Goal: Information Seeking & Learning: Learn about a topic

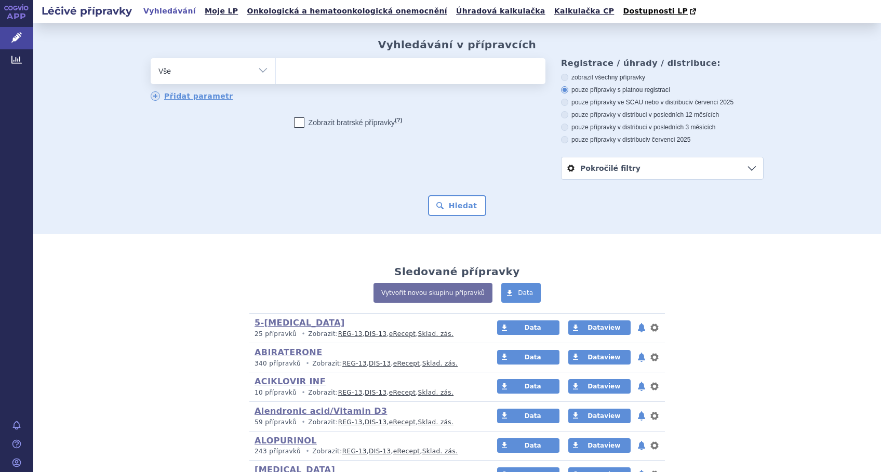
click at [329, 76] on ul at bounding box center [410, 69] width 269 height 22
click at [276, 76] on select at bounding box center [275, 71] width 1 height 26
type input "MY"
type input "MYC"
type input "MYCO"
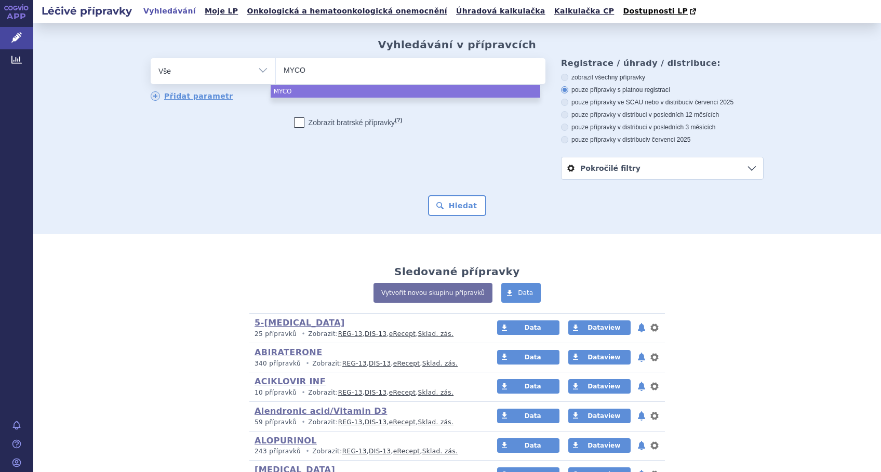
type input "MYCOP"
type input "MYCO"
type input "MYCOP"
type input "MYCOPHE"
type input "MYCOPHENO"
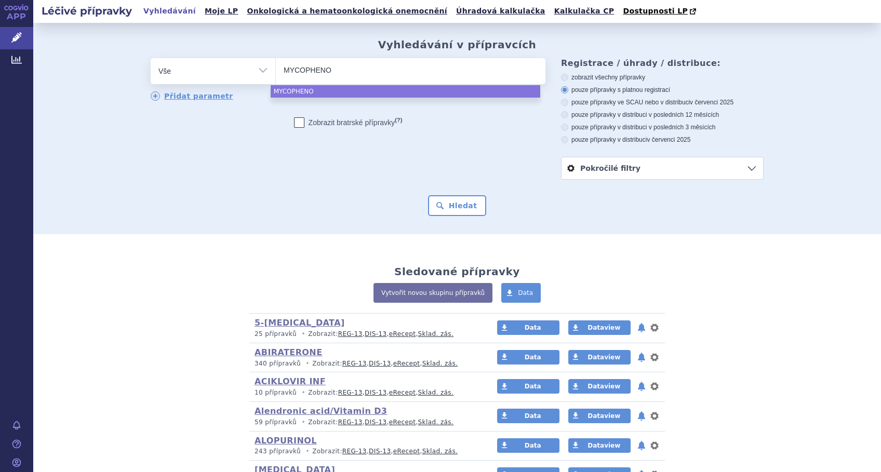
type input "MYCOPHENOL"
type input "MYCOPHENOLA"
type input "MYCOPHENOLAT"
select select "MYCOPHENOLAT"
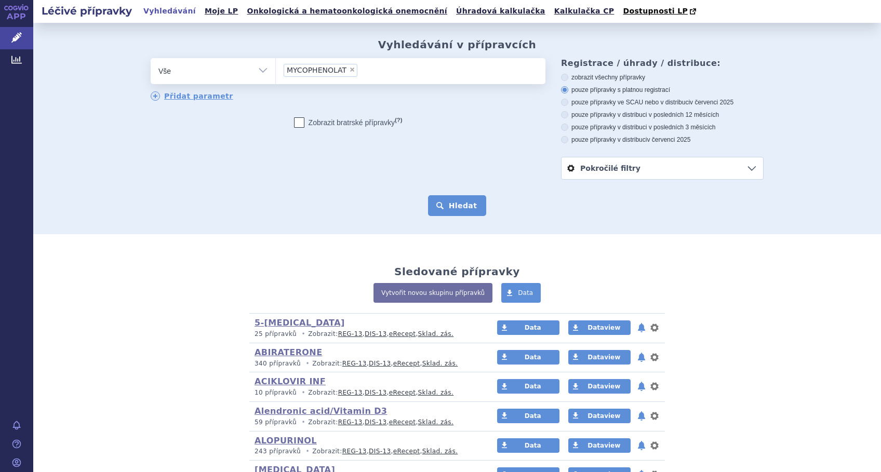
click at [468, 214] on button "Hledat" at bounding box center [457, 205] width 59 height 21
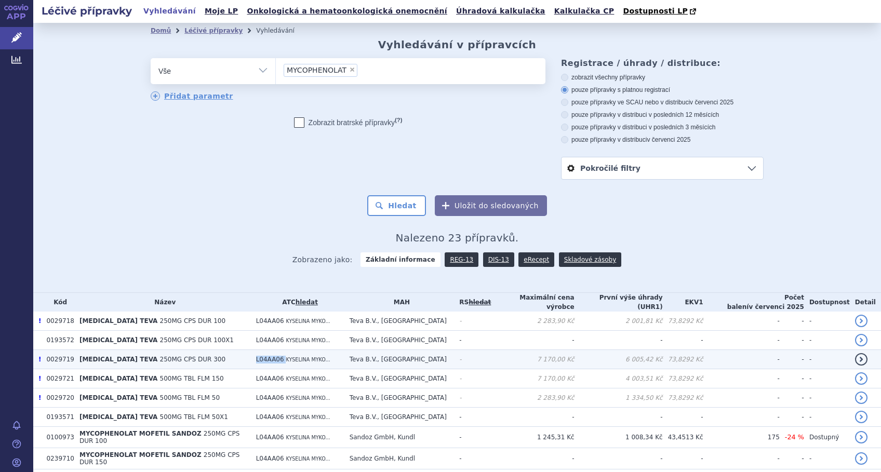
drag, startPoint x: 291, startPoint y: 357, endPoint x: 257, endPoint y: 360, distance: 34.4
click at [257, 360] on tr "! 0029719 [MEDICAL_DATA] TEVA 250MG CPS DUR 300 L04AA06 KYSELINA MYKO... Teva B…" at bounding box center [456, 359] width 847 height 19
copy tr "L04AA06"
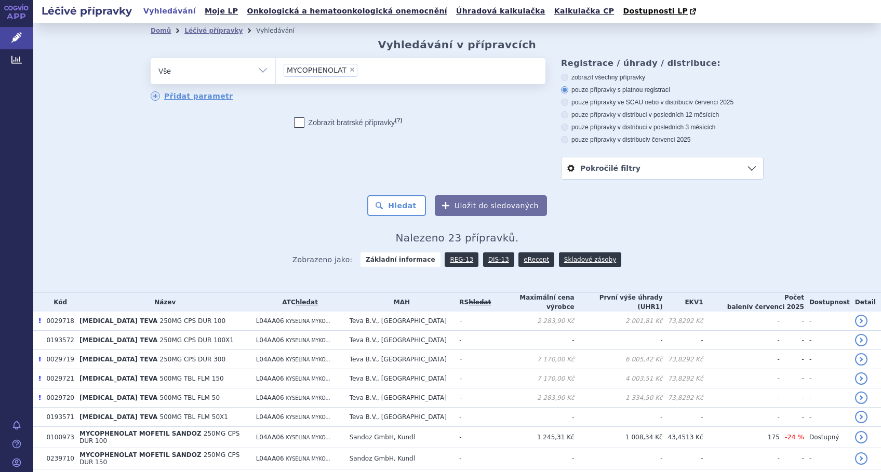
click at [349, 72] on span "×" at bounding box center [352, 69] width 6 height 6
click at [276, 72] on select "MYCOPHENOLAT" at bounding box center [275, 71] width 1 height 26
select select
click at [256, 74] on select "Vše Přípravek/SUKL kód MAH VPOIS ATC/Aktivní látka Léková forma Síla" at bounding box center [213, 69] width 125 height 23
select select "filter-atc-group"
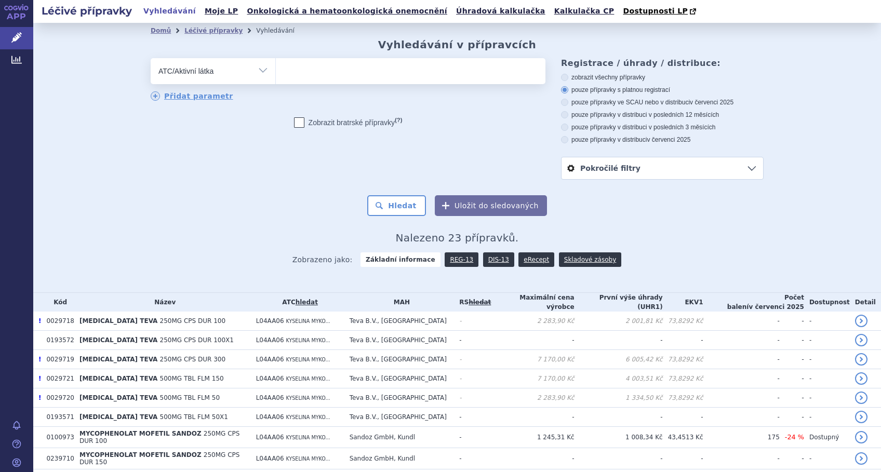
click at [151, 59] on select "Vše Přípravek/SUKL kód MAH VPOIS ATC/Aktivní látka Léková forma Síla" at bounding box center [213, 69] width 125 height 23
click at [300, 68] on ul at bounding box center [410, 69] width 269 height 22
click at [276, 68] on select at bounding box center [275, 71] width 1 height 26
paste input "L04AA06"
type input "L04AA06"
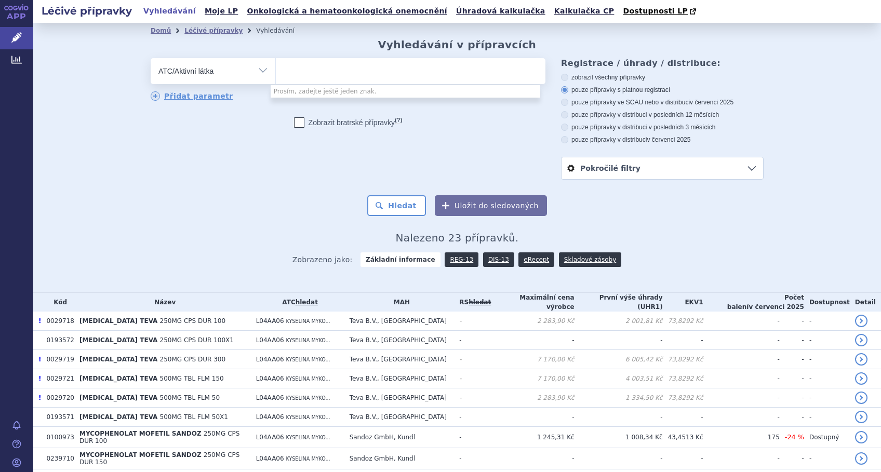
select select "L04AA06"
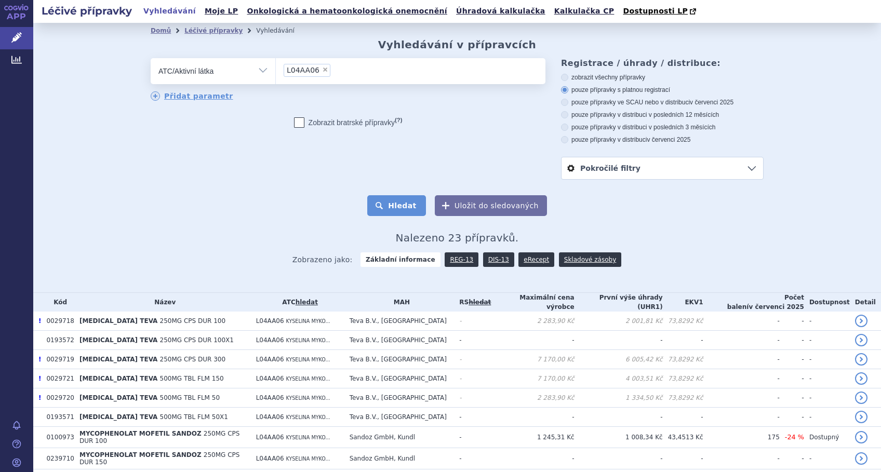
click at [399, 206] on button "Hledat" at bounding box center [396, 205] width 59 height 21
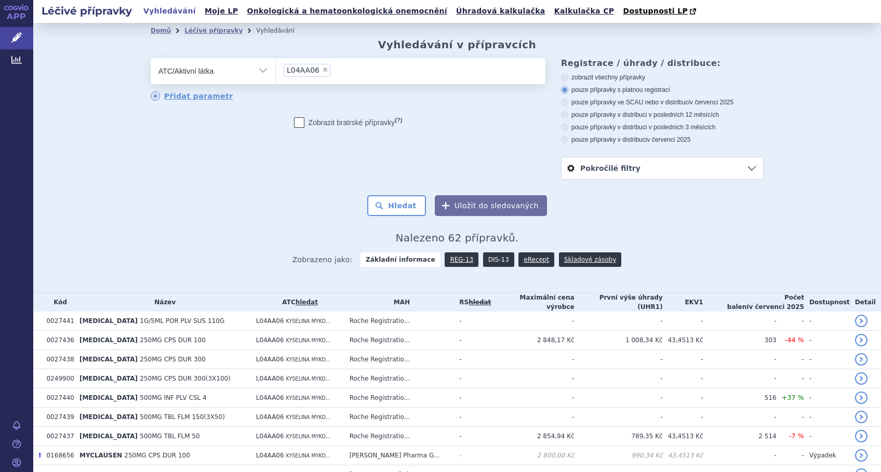
click at [488, 262] on link "DIS-13" at bounding box center [498, 259] width 31 height 15
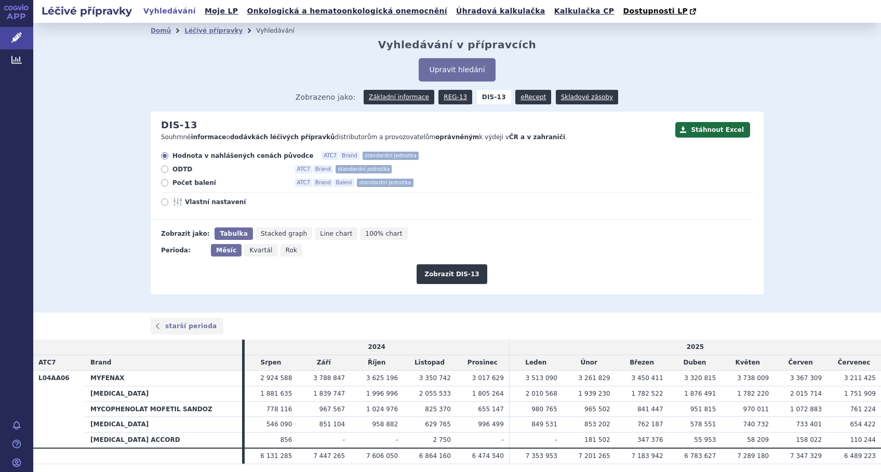
click at [161, 204] on icon at bounding box center [164, 201] width 7 height 7
click at [162, 204] on input "Vlastní nastavení" at bounding box center [165, 203] width 7 height 7
radio input "true"
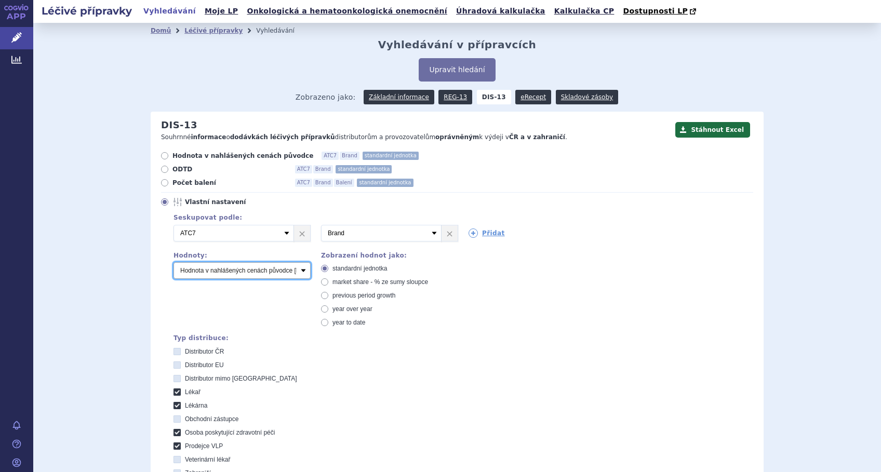
click at [195, 275] on select "Počet balení Hodnota v nahlášených cenách původce [DIS-13] Hodnota v maximálníc…" at bounding box center [241, 270] width 137 height 17
select select "packages"
click at [173, 263] on select "Počet balení Hodnota v nahlášených cenách původce [DIS-13] Hodnota v maximálníc…" at bounding box center [241, 270] width 137 height 17
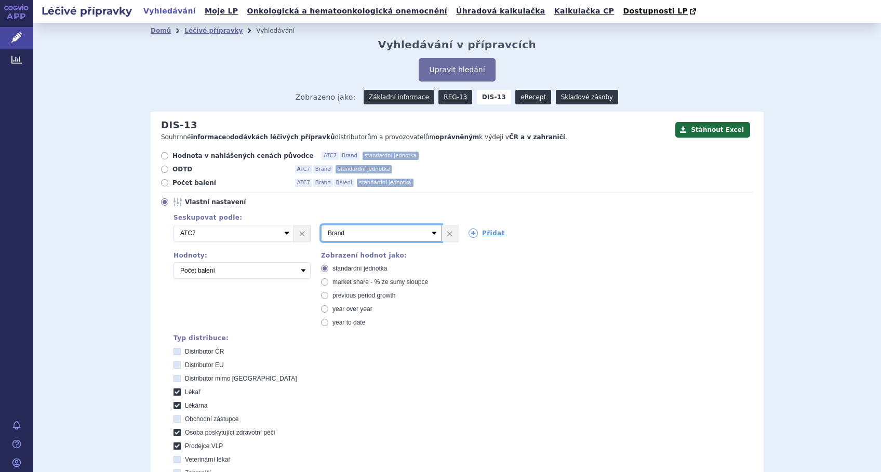
click at [430, 236] on select "Vyberte groupování ATC3 ATC5 ATC7 Brand Balení SÚKL kód MAH VPOIS Referenční sk…" at bounding box center [381, 233] width 120 height 17
click at [321, 225] on select "Vyberte groupování ATC3 ATC5 ATC7 Brand Balení SÚKL kód MAH VPOIS Referenční sk…" at bounding box center [381, 233] width 120 height 17
click at [386, 280] on span "market share - % ze sumy sloupce" at bounding box center [380, 281] width 96 height 7
click at [329, 280] on input "market share - % ze sumy sloupce" at bounding box center [325, 283] width 7 height 7
radio input "true"
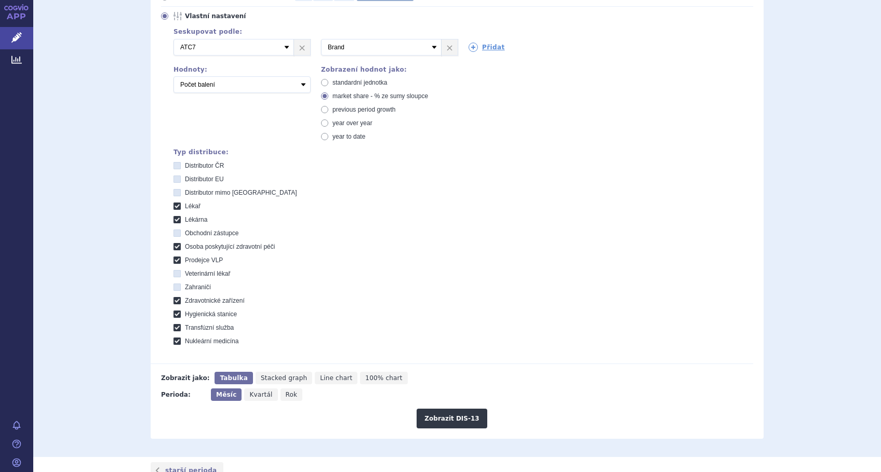
scroll to position [208, 0]
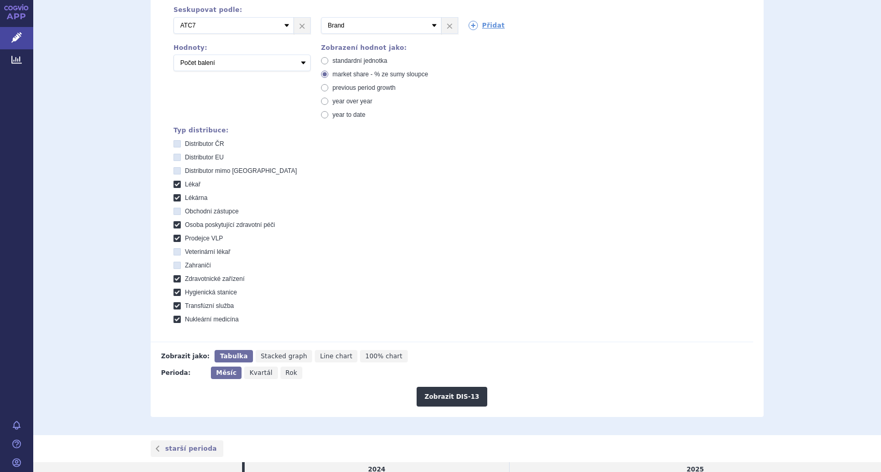
click at [320, 359] on span "Line chart" at bounding box center [336, 356] width 32 height 7
click at [315, 357] on input "Line chart" at bounding box center [318, 353] width 7 height 7
radio input "true"
click at [446, 395] on button "Zobrazit DIS-13" at bounding box center [451, 397] width 70 height 20
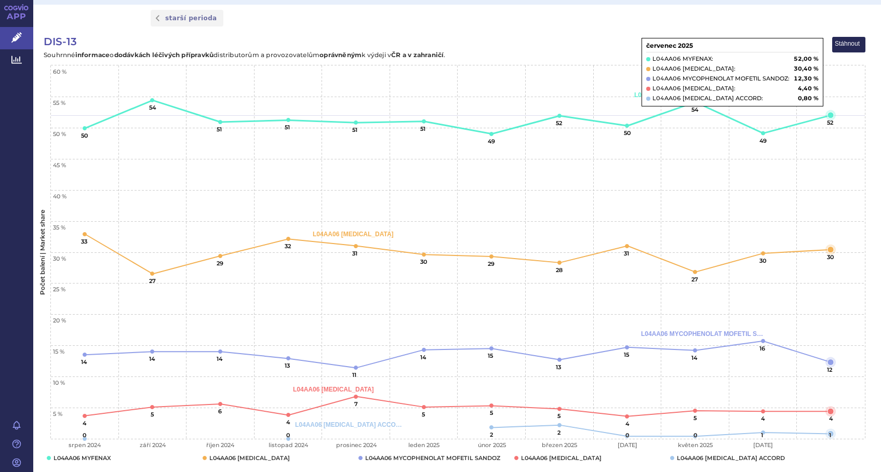
scroll to position [617, 0]
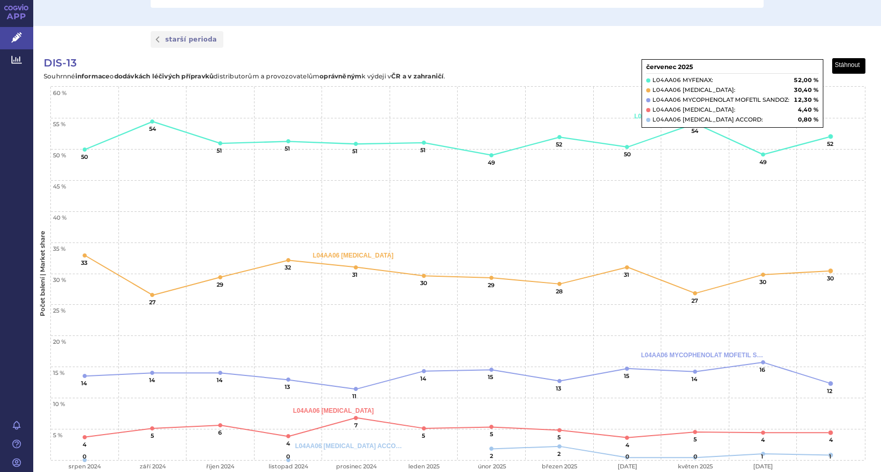
click at [842, 65] on button "View chart menu, DIS-13" at bounding box center [848, 66] width 33 height 15
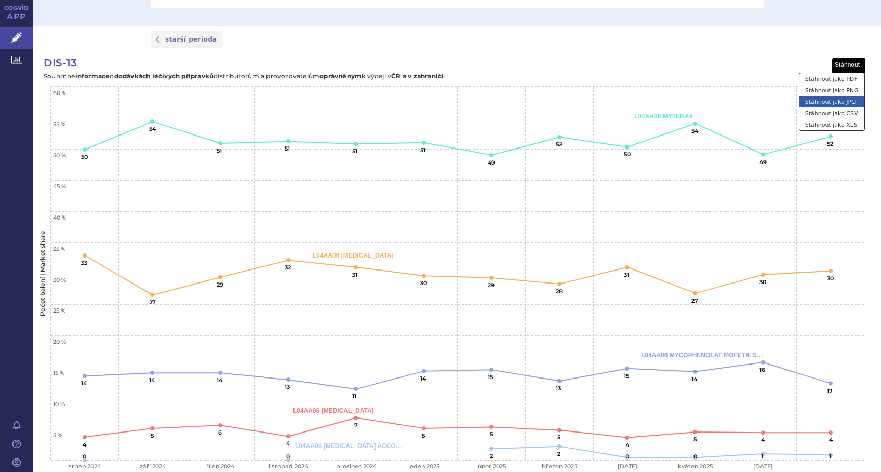
click at [839, 99] on li "Stáhnout jako JPG" at bounding box center [831, 101] width 65 height 11
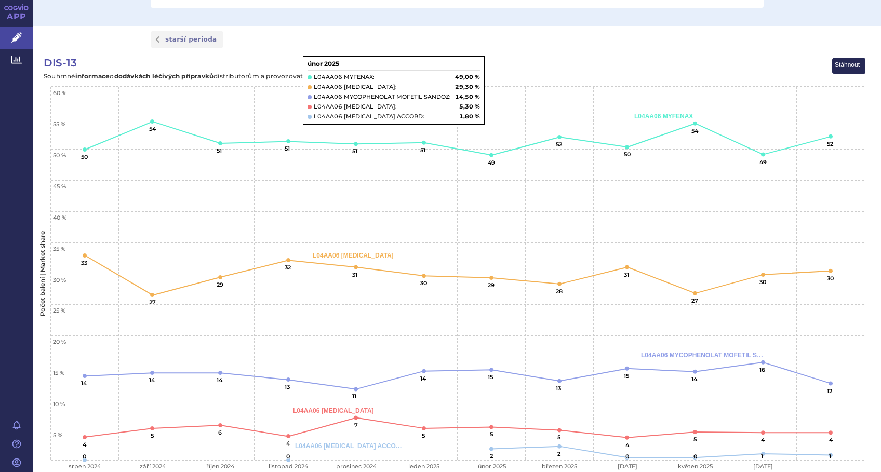
click at [353, 39] on div "starší perioda" at bounding box center [457, 39] width 654 height 17
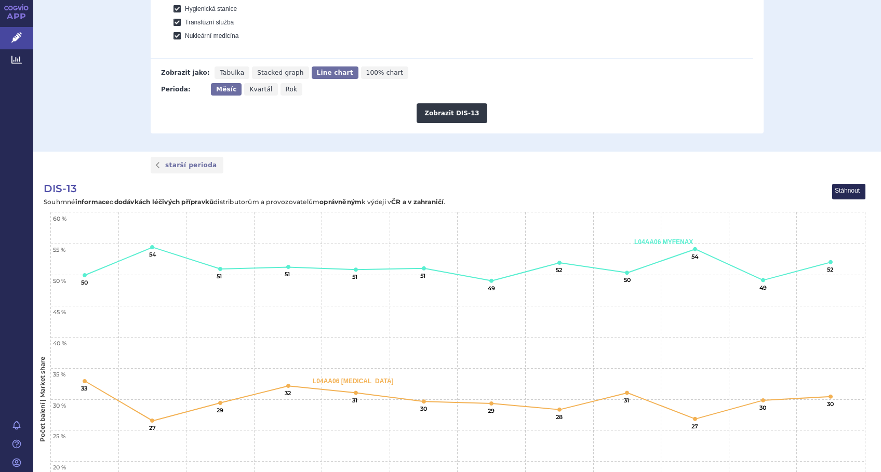
scroll to position [201, 0]
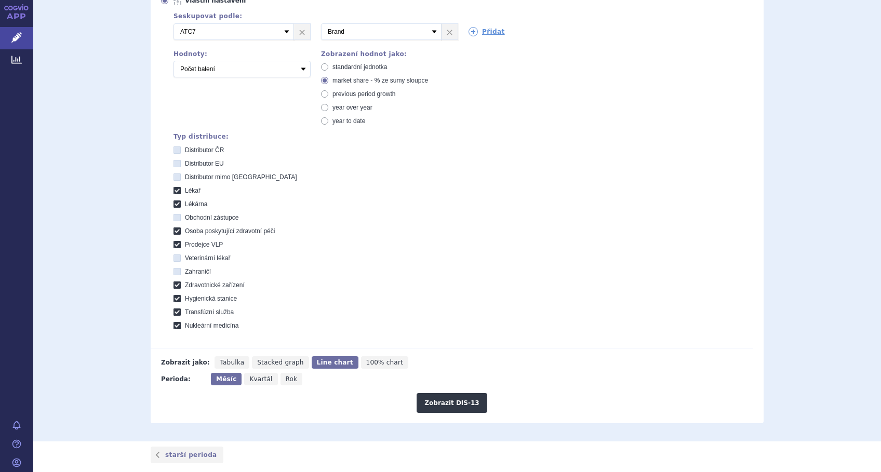
click at [353, 65] on span "standardní jednotka" at bounding box center [359, 66] width 55 height 7
click at [329, 65] on input "standardní jednotka" at bounding box center [325, 68] width 7 height 7
radio input "true"
click at [437, 403] on button "Zobrazit DIS-13" at bounding box center [451, 403] width 70 height 20
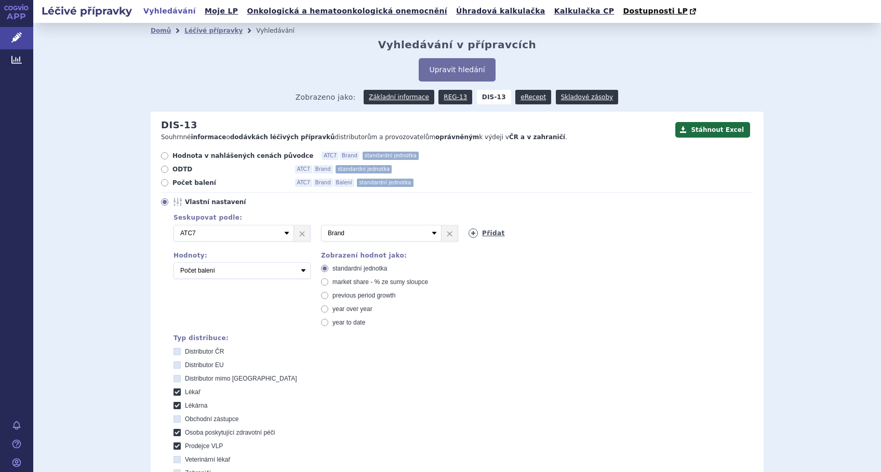
click at [491, 234] on link "Přidat" at bounding box center [486, 232] width 36 height 9
click at [491, 234] on select "Vyberte groupování ATC3 ATC5 ATC7 Brand Balení SÚKL kód MAH VPOIS Referenční sk…" at bounding box center [528, 233] width 120 height 17
select select "package"
click at [468, 225] on select "Vyberte groupování ATC3 ATC5 ATC7 Brand Balení SÚKL kód MAH VPOIS Referenční sk…" at bounding box center [528, 233] width 120 height 17
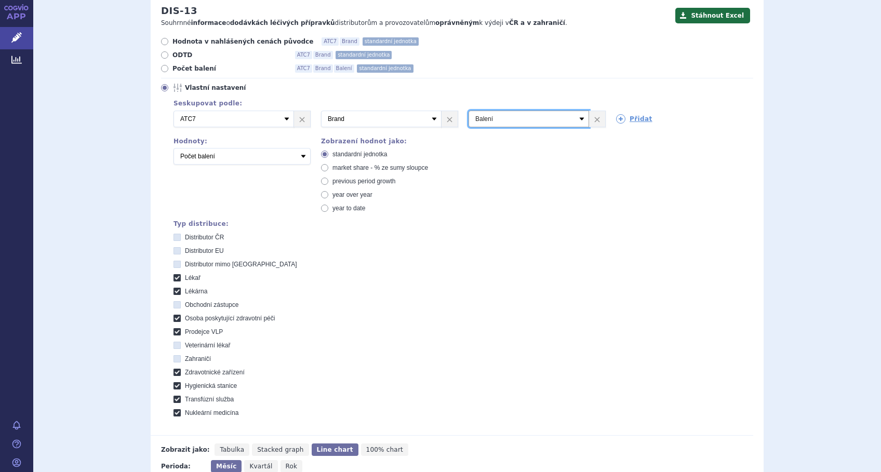
scroll to position [277, 0]
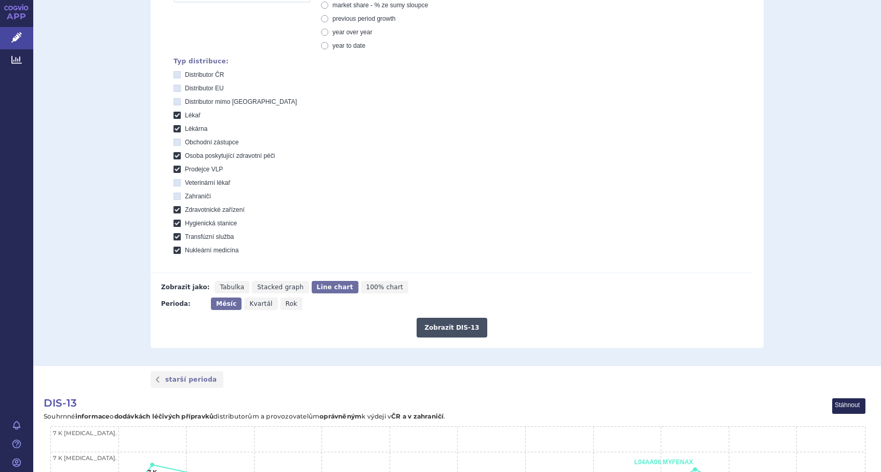
click at [441, 323] on button "Zobrazit DIS-13" at bounding box center [451, 328] width 70 height 20
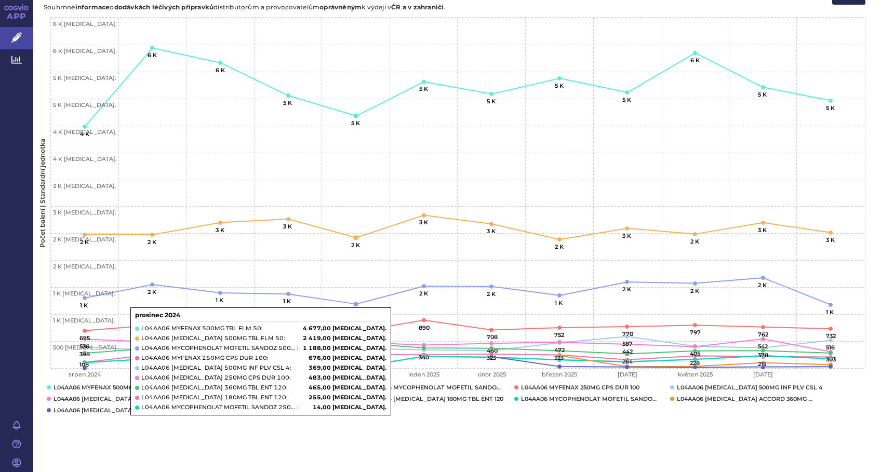
scroll to position [478, 0]
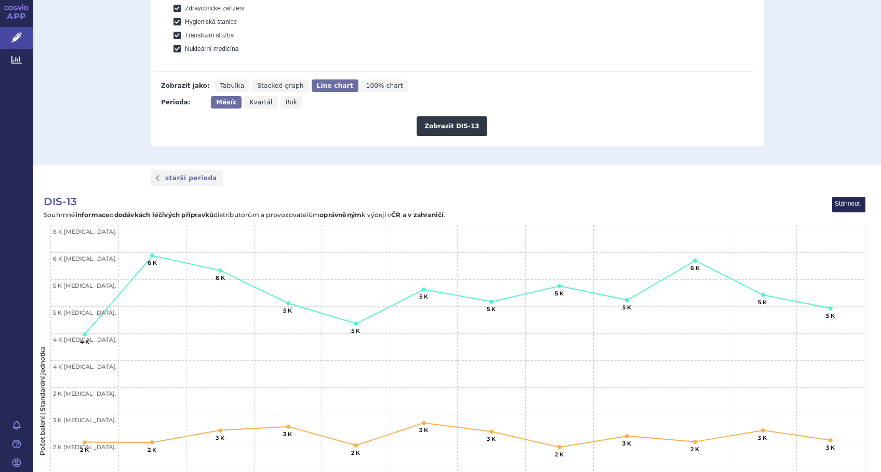
drag, startPoint x: 214, startPoint y: 86, endPoint x: 291, endPoint y: 121, distance: 83.9
click at [220, 86] on span "Tabulka" at bounding box center [232, 85] width 24 height 7
click at [215, 86] on input "Tabulka" at bounding box center [217, 82] width 7 height 7
radio input "true"
click at [440, 125] on button "Zobrazit DIS-13" at bounding box center [451, 126] width 70 height 20
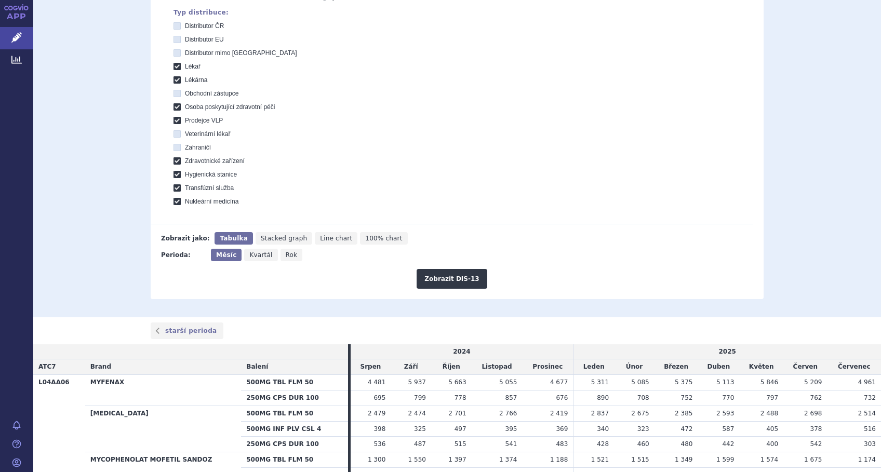
scroll to position [40, 0]
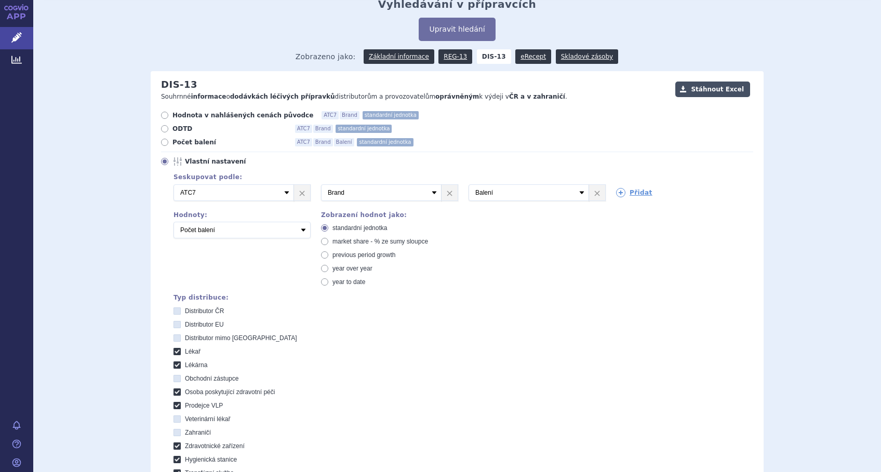
click at [708, 89] on button "Stáhnout Excel" at bounding box center [712, 90] width 75 height 16
click at [398, 389] on label "Osoba poskytující zdravotní péči" at bounding box center [462, 392] width 579 height 8
click at [181, 390] on péči "Osoba poskytující zdravotní péči" at bounding box center [177, 393] width 7 height 7
checkbox péči "false"
click at [516, 54] on link "eRecept" at bounding box center [533, 56] width 36 height 15
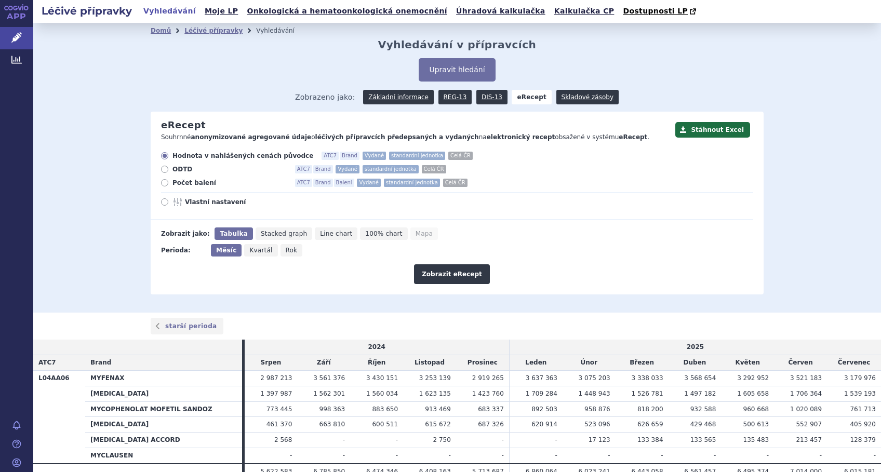
click at [191, 183] on span "Počet balení" at bounding box center [229, 183] width 114 height 8
click at [169, 183] on input "Počet balení ATC7 Brand Balení Vydané standardní jednotka Celá ČR" at bounding box center [165, 184] width 7 height 7
radio input "true"
click at [193, 202] on span "Vlastní nastavení" at bounding box center [242, 202] width 114 height 8
click at [169, 202] on input "Vlastní nastavení" at bounding box center [165, 203] width 7 height 7
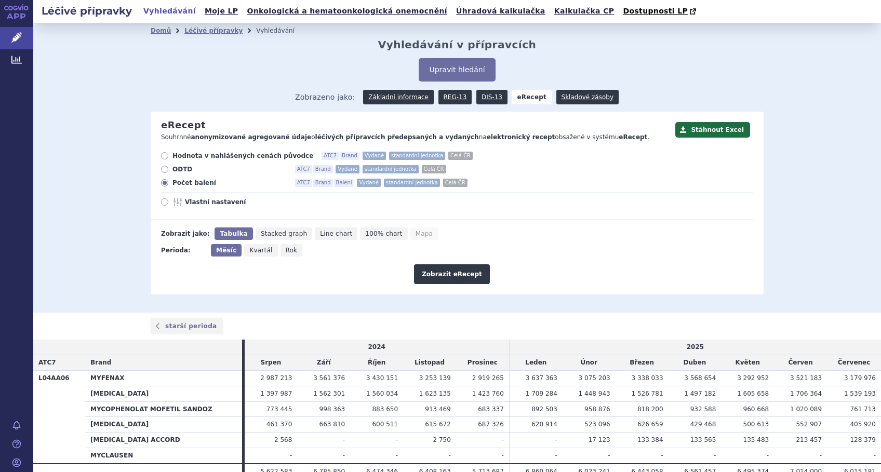
radio input "true"
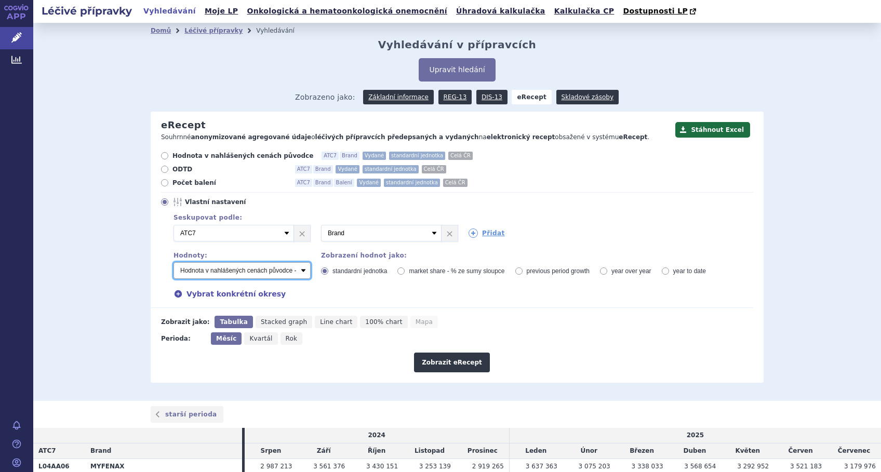
click at [298, 273] on select "Počet balení - vydané Hodnota v nahlášených cenách původce - vydané Hodnota v m…" at bounding box center [241, 270] width 137 height 17
select select "predepsanePackages"
click at [173, 263] on select "Počet balení - vydané Hodnota v nahlášených cenách původce - vydané Hodnota v m…" at bounding box center [241, 270] width 137 height 17
click at [482, 232] on link "Přidat" at bounding box center [486, 232] width 36 height 9
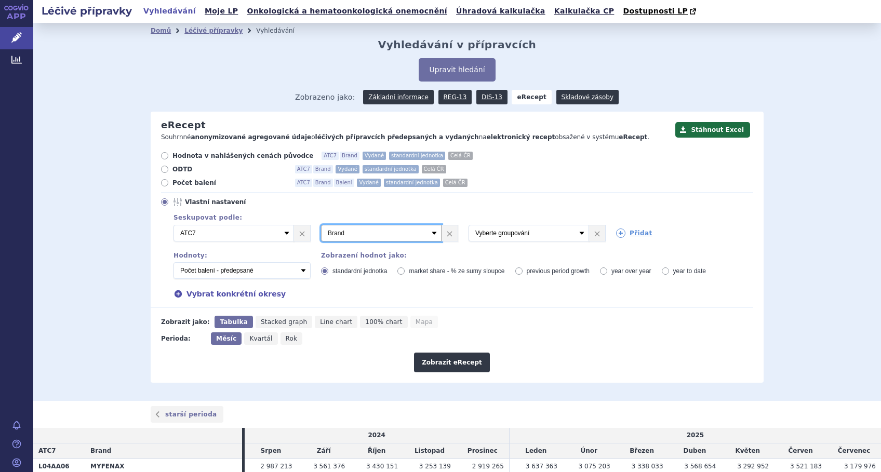
click at [429, 235] on select "Vyberte groupování ATC3 ATC5 ATC7 Brand Balení Síla Forma SÚKL kód MAH VPOIS Re…" at bounding box center [381, 233] width 120 height 17
click at [450, 248] on div "Seskupovat podle: Při zobrazení výsledku pomocí Mapy je možné zvolit nejvýše je…" at bounding box center [457, 247] width 592 height 72
click at [577, 236] on select "Vyberte groupování ATC3 ATC5 ATC7 Brand Balení Síla Forma SÚKL kód MAH VPOIS Re…" at bounding box center [528, 233] width 120 height 17
select select "dosageStrength"
click at [468, 225] on select "Vyberte groupování ATC3 ATC5 ATC7 Brand Balení Síla Forma SÚKL kód MAH VPOIS Re…" at bounding box center [528, 233] width 120 height 17
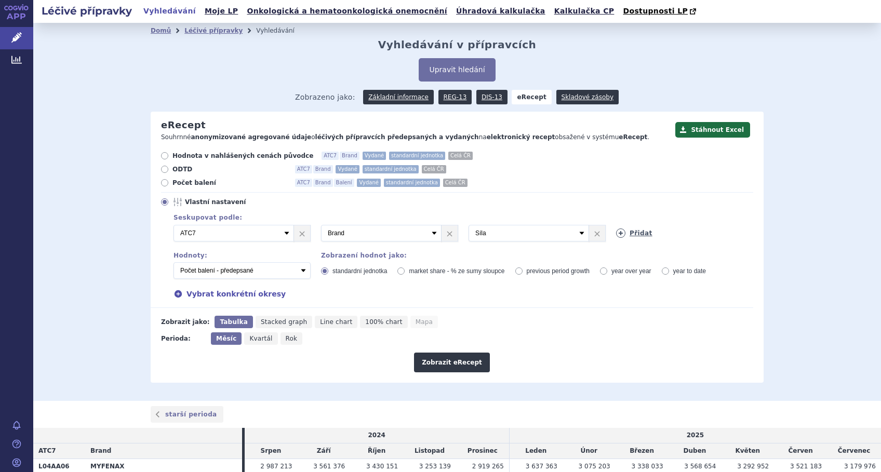
click at [621, 234] on link "Přidat" at bounding box center [634, 232] width 36 height 9
click at [621, 234] on select "Vyberte groupování ATC3 ATC5 ATC7 Brand Balení Síla Forma SÚKL kód MAH VPOIS Re…" at bounding box center [676, 233] width 120 height 17
select select "districtName"
click at [616, 225] on select "Vyberte groupování ATC3 ATC5 ATC7 Brand Balení Síla Forma SÚKL kód MAH VPOIS Re…" at bounding box center [676, 233] width 120 height 17
click at [450, 359] on button "Zobrazit eRecept" at bounding box center [452, 363] width 76 height 20
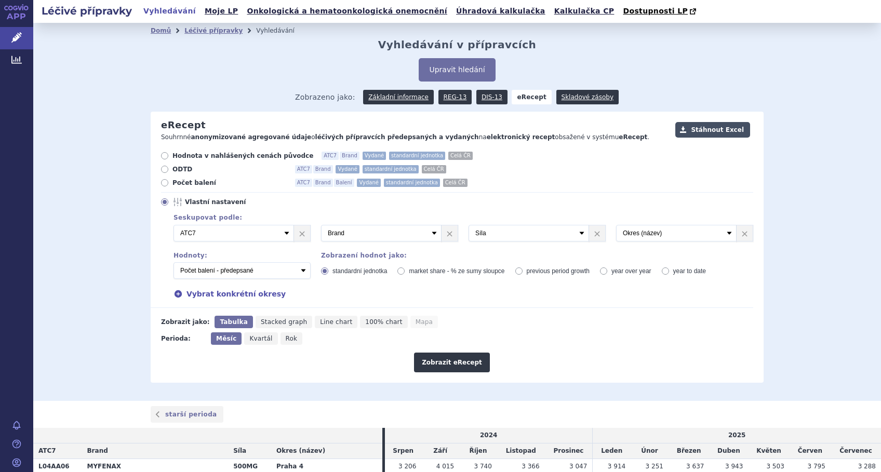
click at [713, 130] on button "Stáhnout Excel" at bounding box center [712, 130] width 75 height 16
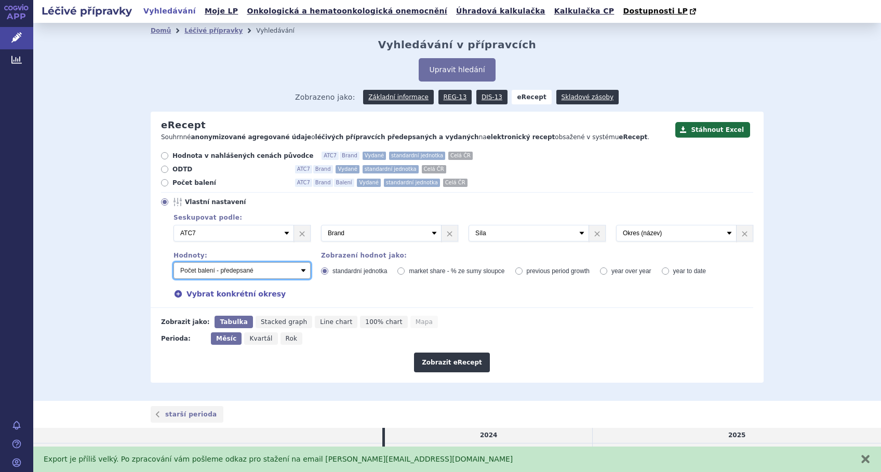
click at [300, 271] on select "Počet balení - vydané Hodnota v nahlášených cenách původce - vydané Hodnota v m…" at bounding box center [241, 270] width 137 height 17
select select "vydanePackages"
click at [173, 263] on select "Počet balení - vydané Hodnota v nahlášených cenách původce - vydané Hodnota v m…" at bounding box center [241, 270] width 137 height 17
click at [435, 361] on button "Zobrazit eRecept" at bounding box center [452, 363] width 76 height 20
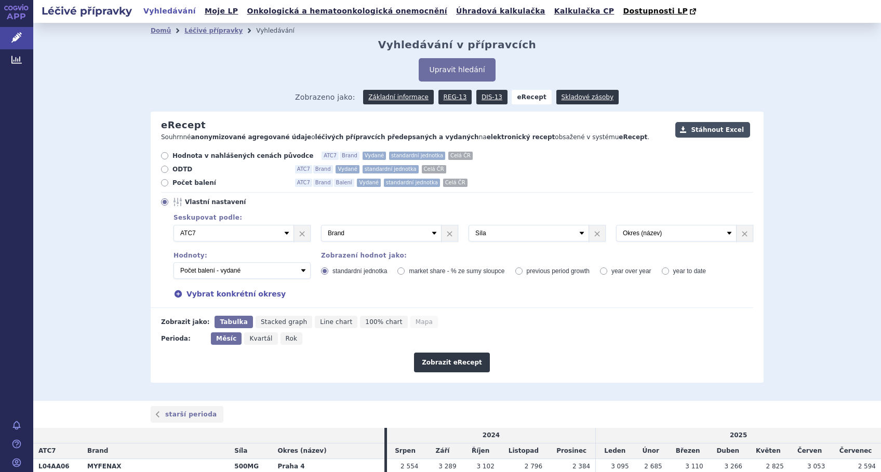
click at [702, 128] on button "Stáhnout Excel" at bounding box center [712, 130] width 75 height 16
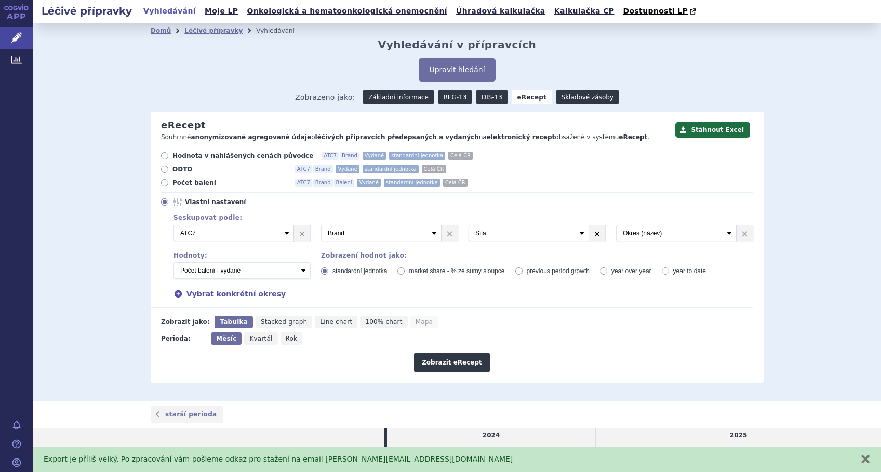
click at [590, 236] on link "×" at bounding box center [597, 233] width 16 height 16
click at [298, 274] on select "Počet balení - vydané Hodnota v nahlášených cenách původce - vydané Hodnota v m…" at bounding box center [241, 270] width 137 height 17
select select "predepsanePackages"
click at [173, 263] on select "Počet balení - vydané Hodnota v nahlášených cenách původce - vydané Hodnota v m…" at bounding box center [241, 270] width 137 height 17
click at [449, 367] on button "Zobrazit eRecept" at bounding box center [452, 363] width 76 height 20
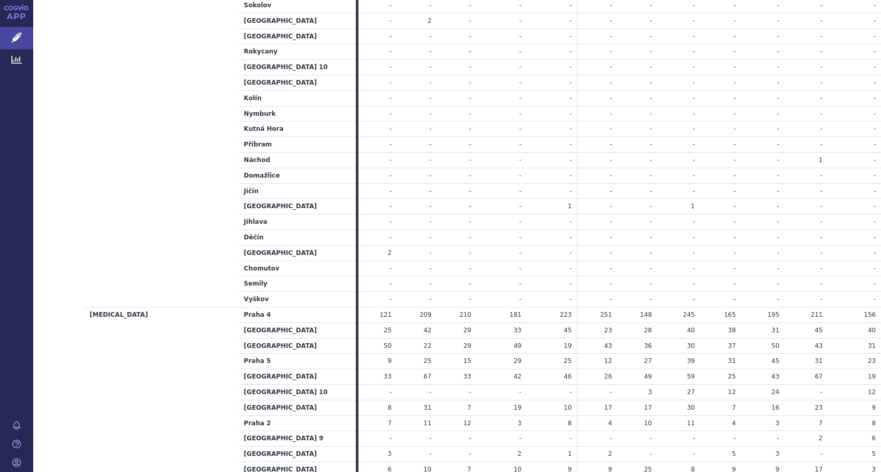
scroll to position [4118, 0]
